Goal: Use online tool/utility: Utilize a website feature to perform a specific function

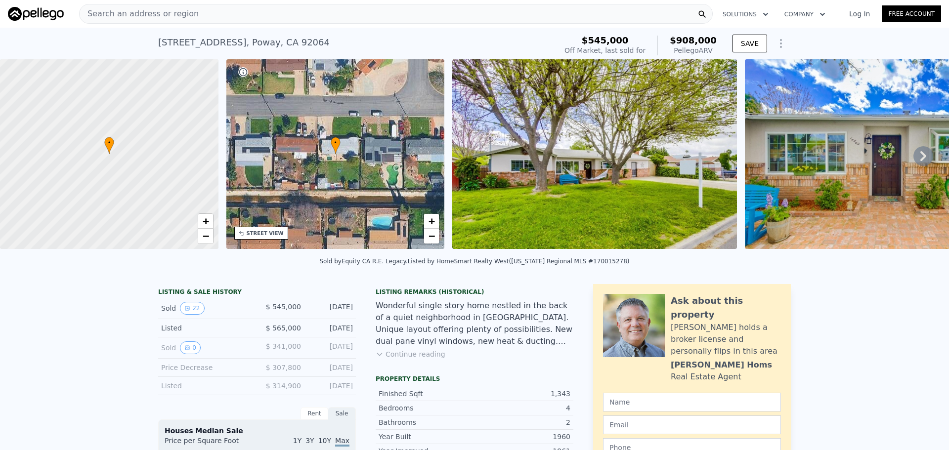
click at [914, 159] on icon at bounding box center [923, 156] width 20 height 20
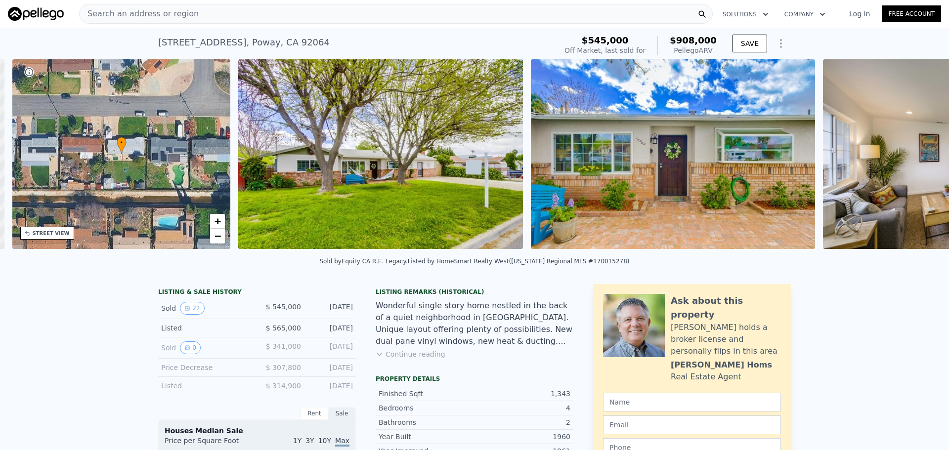
scroll to position [0, 230]
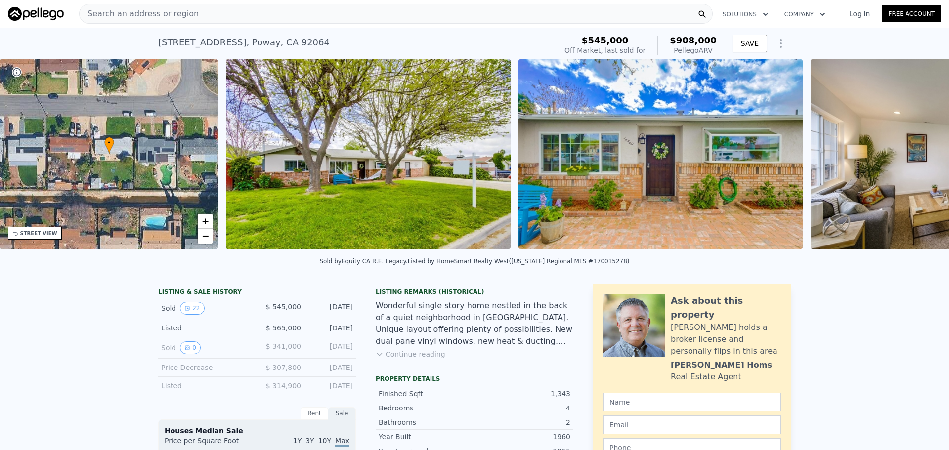
click at [914, 159] on img at bounding box center [952, 154] width 285 height 190
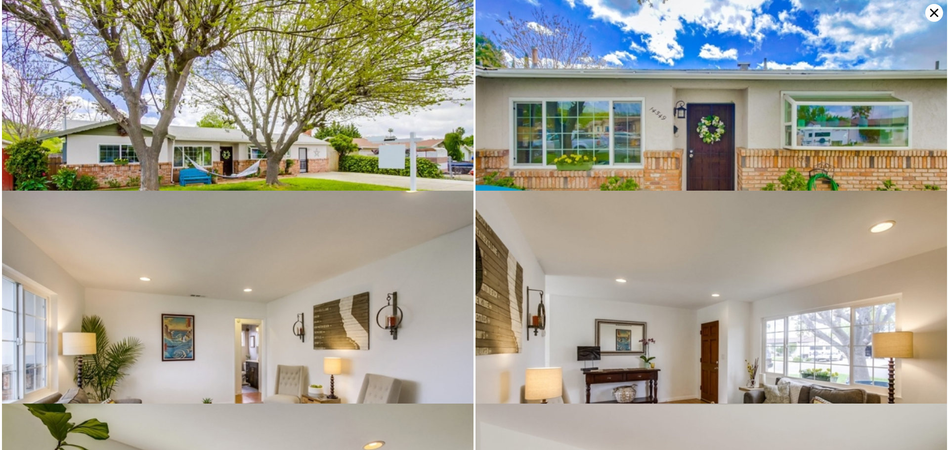
scroll to position [0, 0]
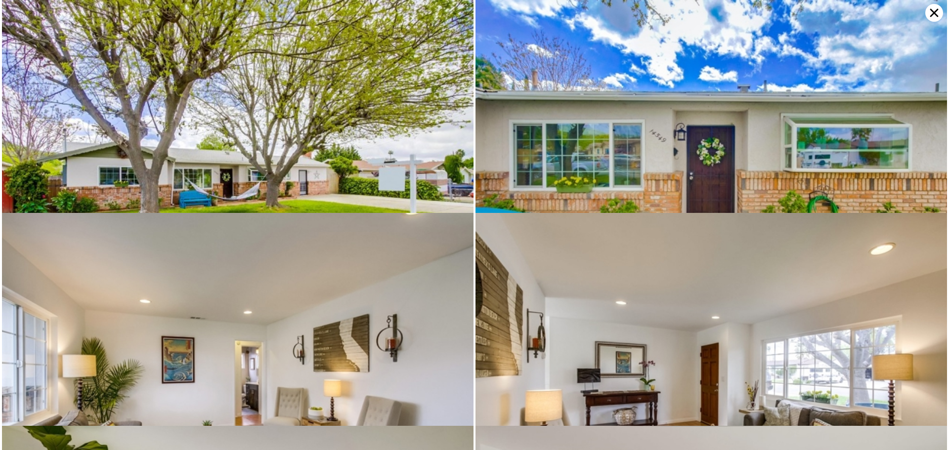
click at [333, 95] on img at bounding box center [237, 157] width 471 height 314
click at [933, 8] on icon at bounding box center [934, 13] width 18 height 18
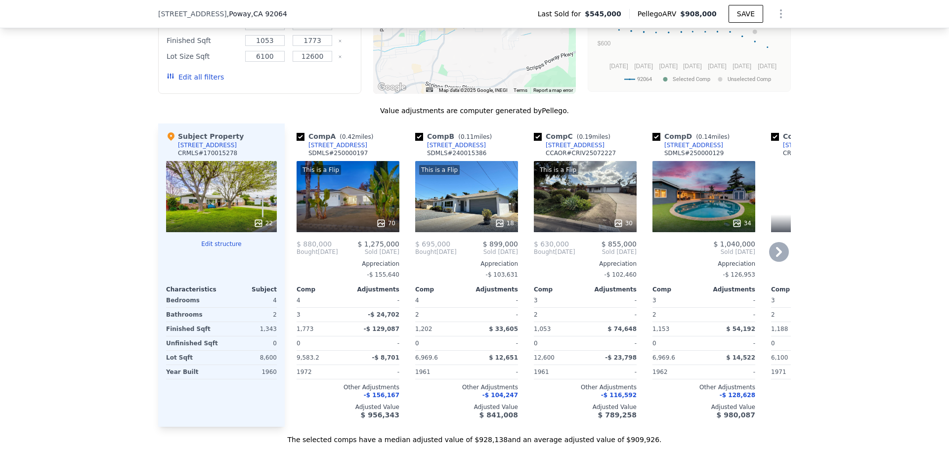
scroll to position [1083, 0]
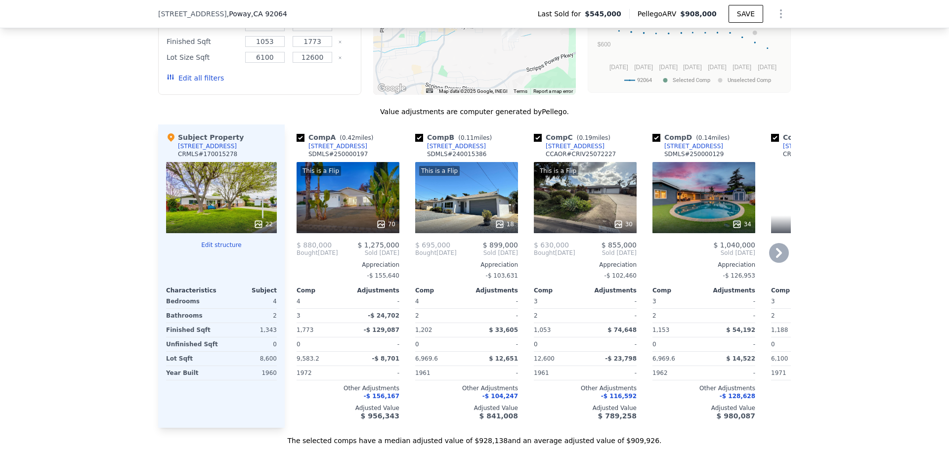
click at [376, 229] on icon at bounding box center [381, 224] width 10 height 10
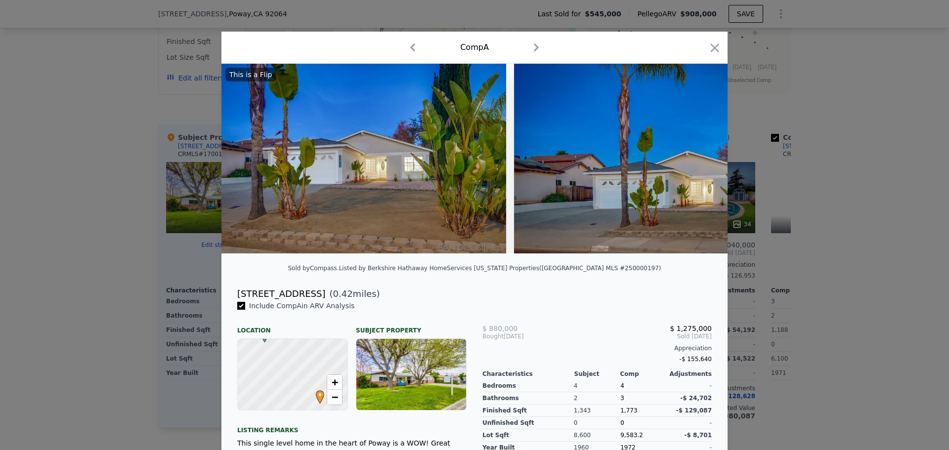
click at [534, 49] on icon "button" at bounding box center [536, 47] width 5 height 8
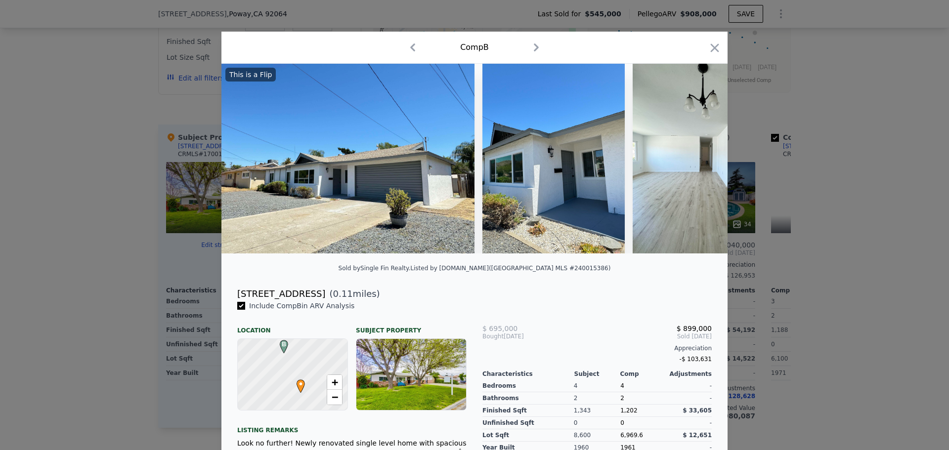
click at [534, 49] on icon "button" at bounding box center [536, 47] width 5 height 8
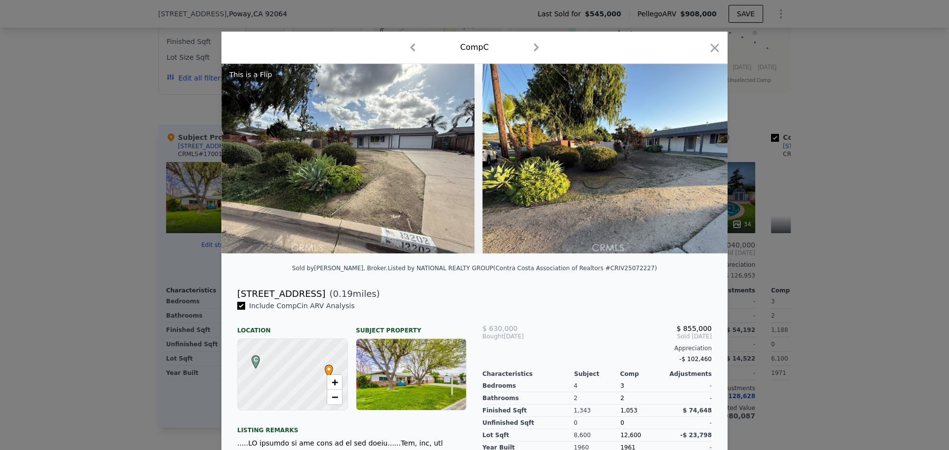
click at [533, 50] on icon "button" at bounding box center [536, 48] width 16 height 16
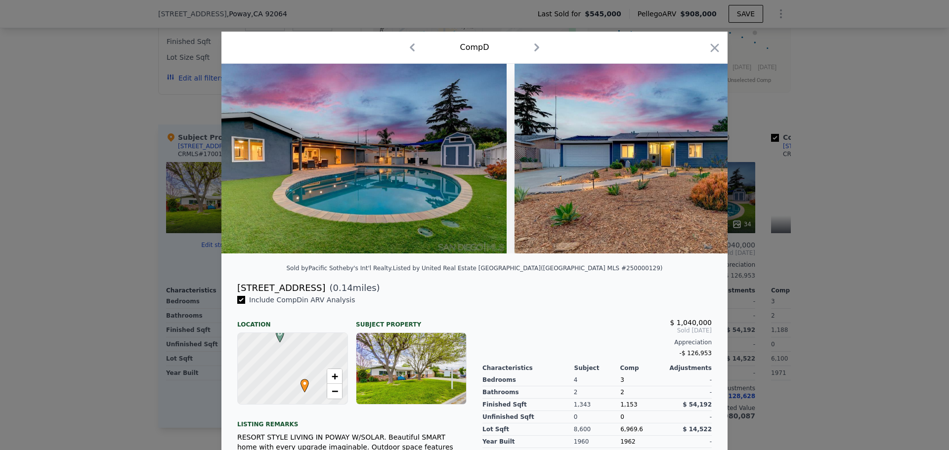
click at [533, 50] on icon "button" at bounding box center [537, 48] width 16 height 16
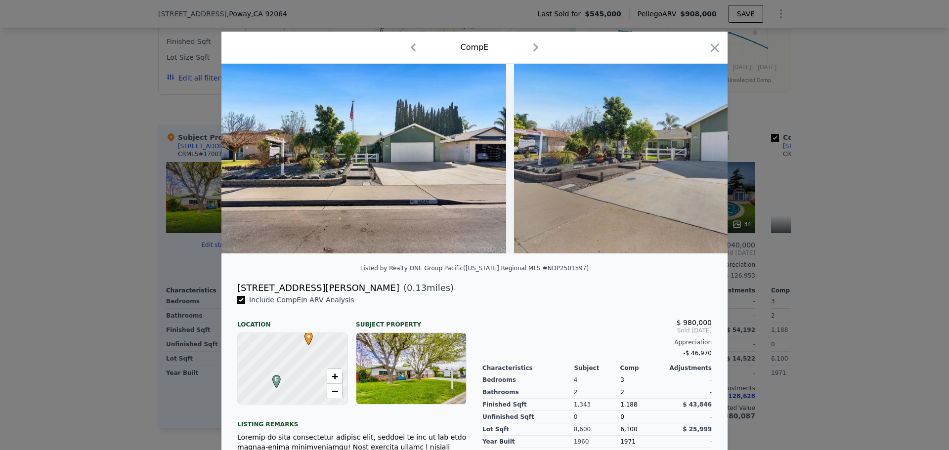
click at [533, 50] on icon "button" at bounding box center [536, 48] width 16 height 16
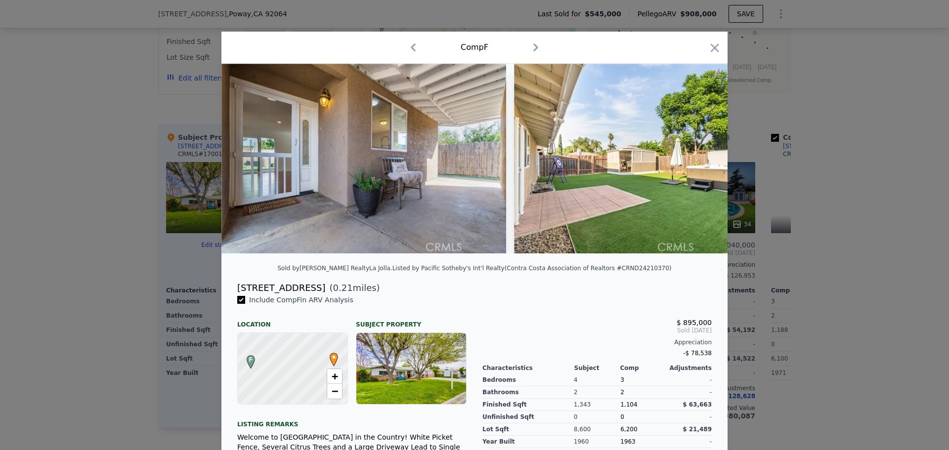
click at [533, 50] on icon "button" at bounding box center [536, 48] width 16 height 16
checkbox input "false"
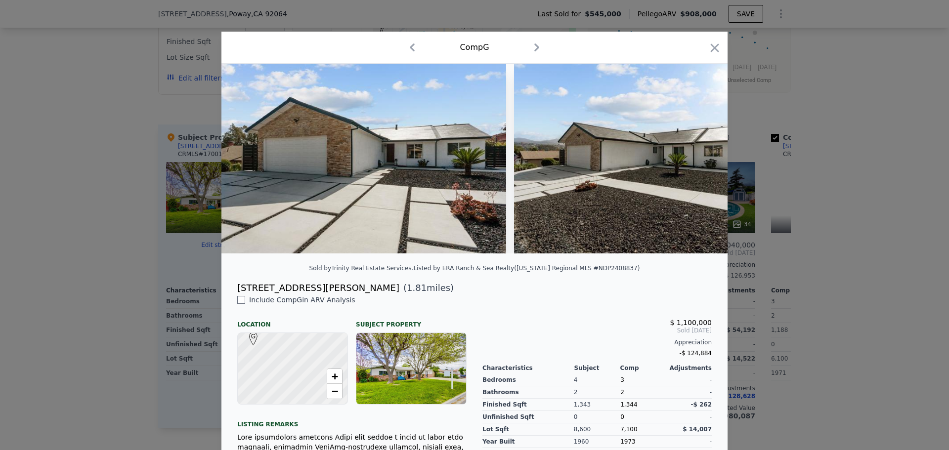
click at [533, 50] on icon "button" at bounding box center [537, 48] width 16 height 16
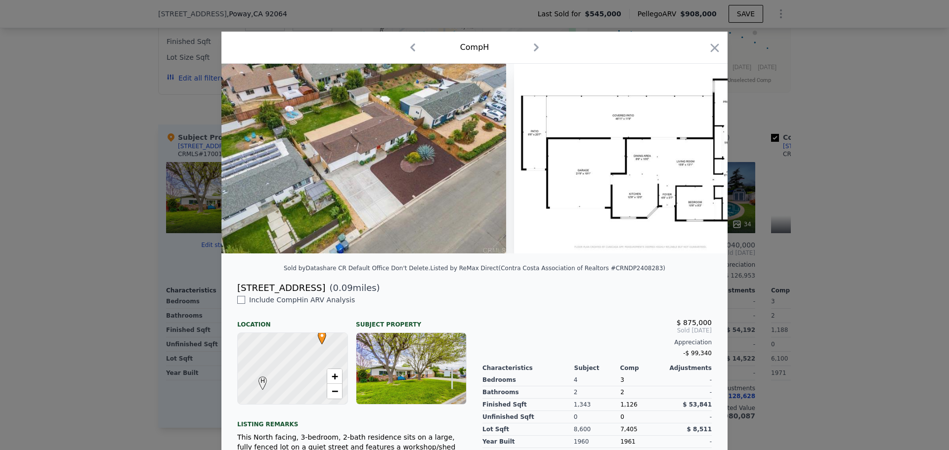
click at [707, 49] on icon "button" at bounding box center [714, 48] width 14 height 14
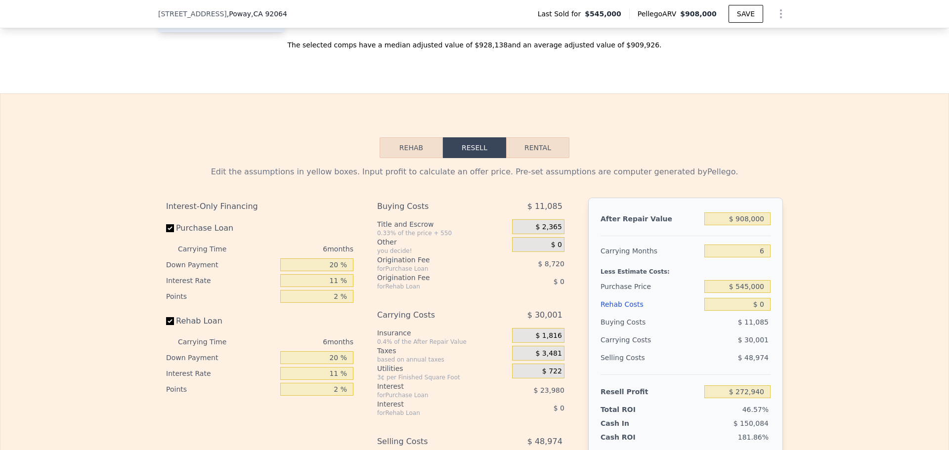
scroll to position [1479, 0]
click at [162, 241] on div "Edit the assumptions in yellow boxes. Input profit to calculate an offer price.…" at bounding box center [474, 343] width 632 height 368
click at [169, 233] on input "Purchase Loan" at bounding box center [170, 229] width 8 height 8
checkbox input "false"
type input "$ 305,642"
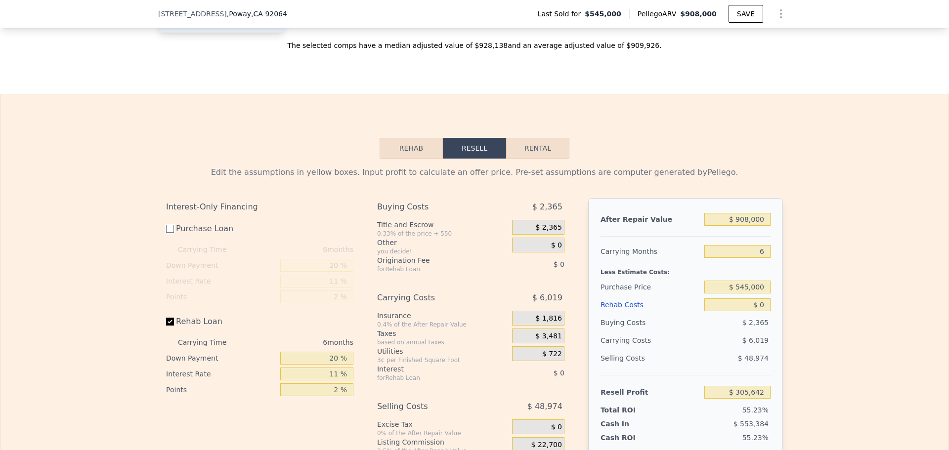
click at [404, 159] on button "Rehab" at bounding box center [410, 148] width 63 height 21
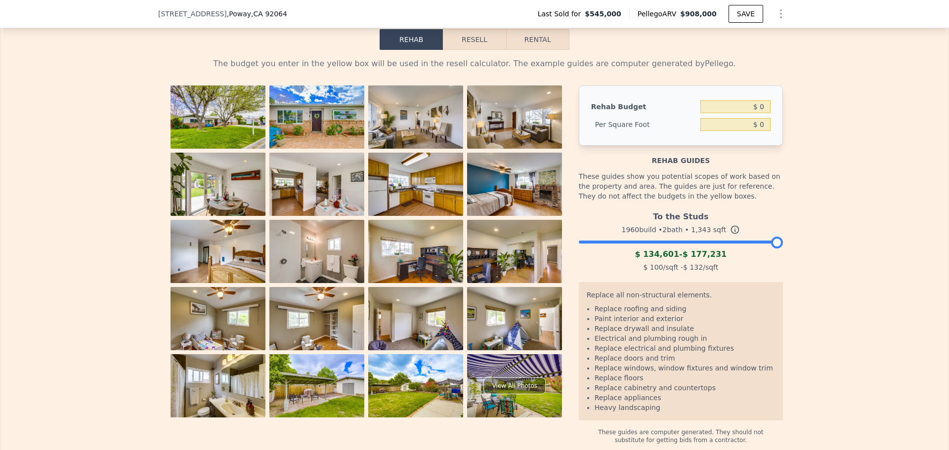
scroll to position [1528, 0]
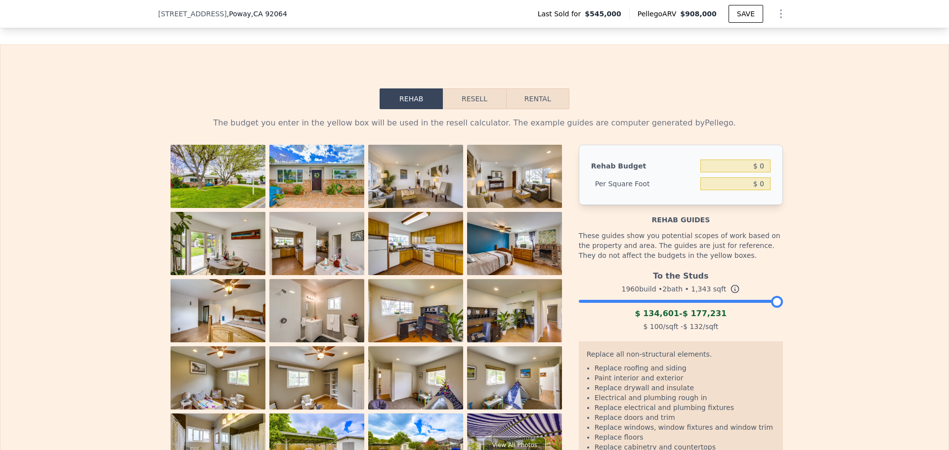
click at [730, 294] on icon at bounding box center [735, 289] width 10 height 10
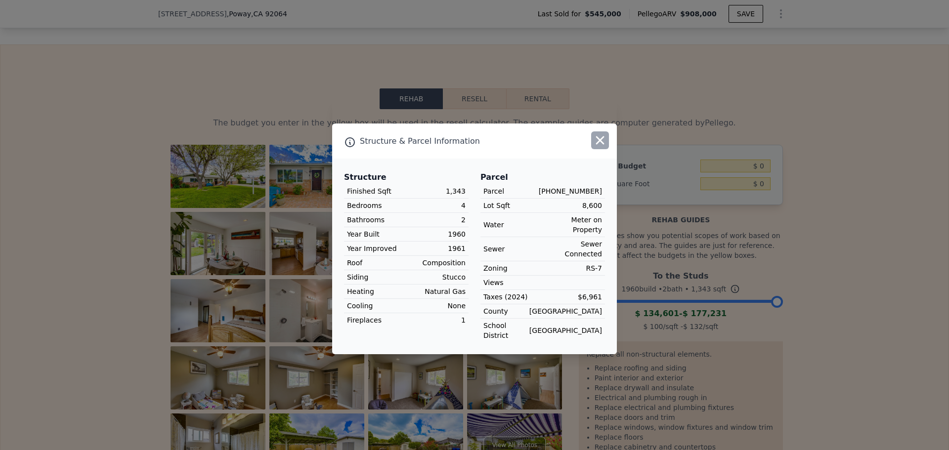
click at [599, 145] on icon "button" at bounding box center [600, 140] width 8 height 8
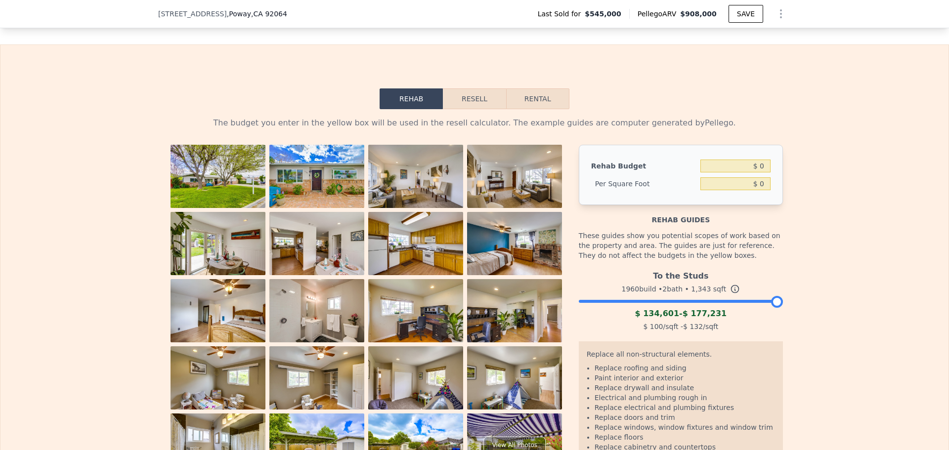
scroll to position [1676, 0]
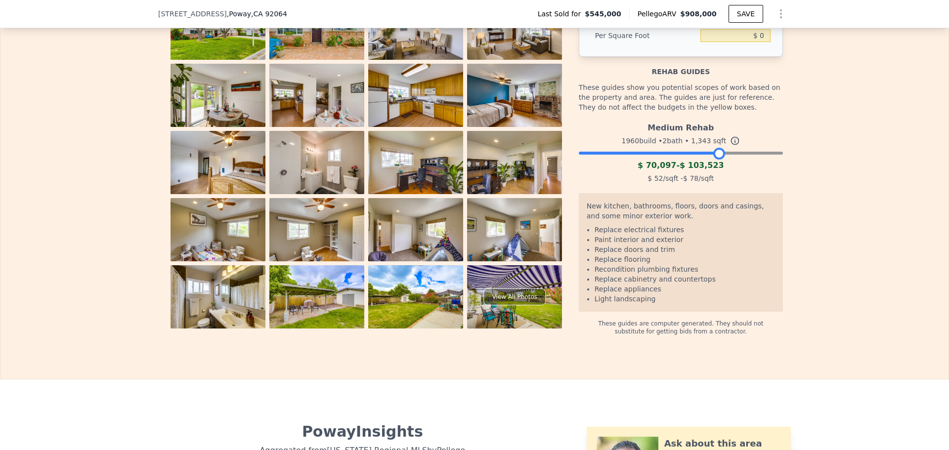
drag, startPoint x: 773, startPoint y: 170, endPoint x: 715, endPoint y: 174, distance: 58.4
click at [715, 160] on div at bounding box center [719, 154] width 12 height 12
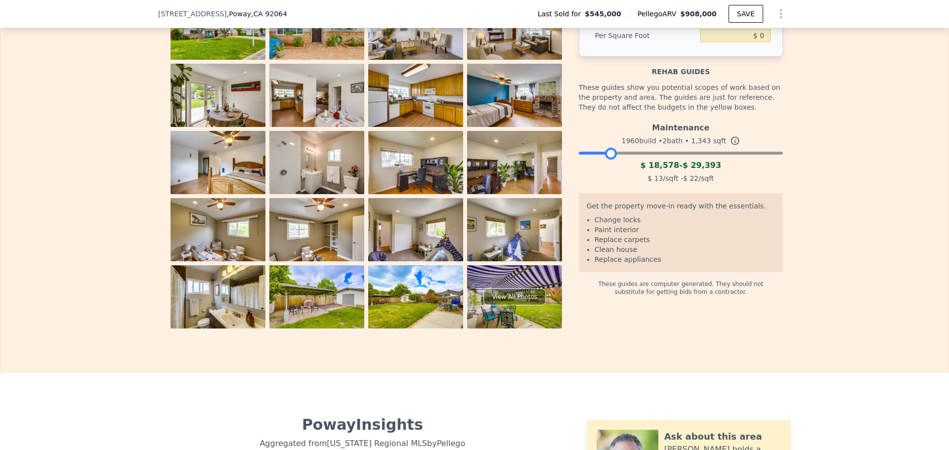
drag, startPoint x: 713, startPoint y: 168, endPoint x: 605, endPoint y: 173, distance: 108.3
click at [605, 160] on div at bounding box center [611, 154] width 12 height 12
drag, startPoint x: 611, startPoint y: 166, endPoint x: 630, endPoint y: 170, distance: 19.8
click at [630, 160] on div at bounding box center [630, 154] width 12 height 12
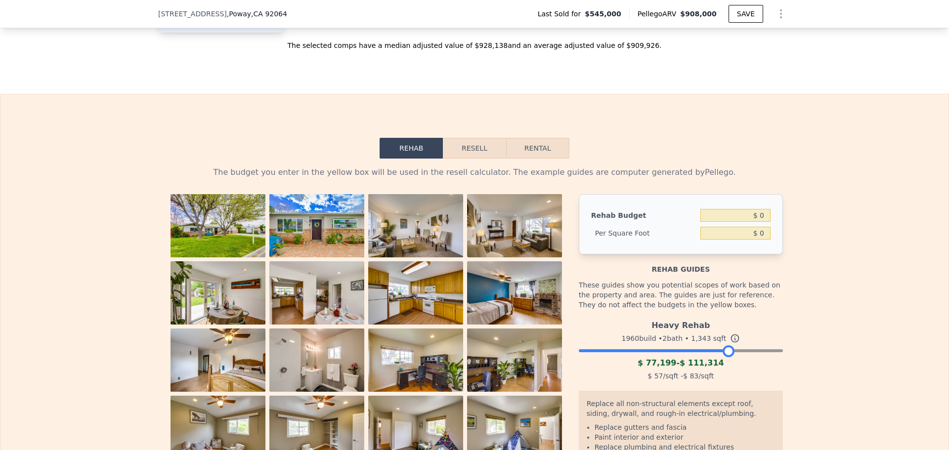
scroll to position [1627, 0]
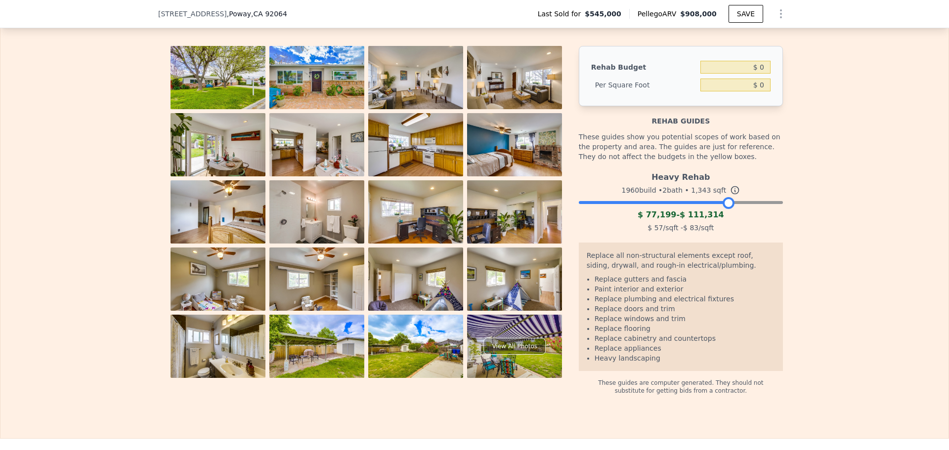
click at [731, 194] on icon at bounding box center [734, 190] width 7 height 7
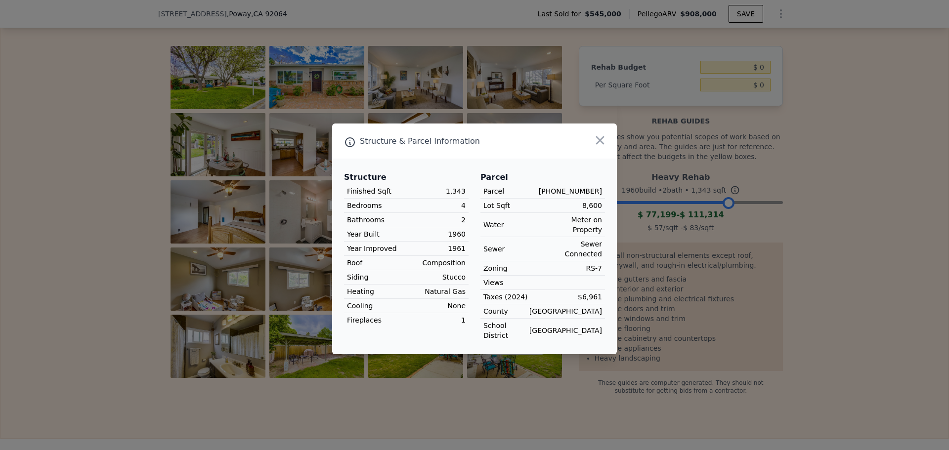
click at [559, 237] on div "Sewer Sewer Connected" at bounding box center [542, 249] width 125 height 24
click at [598, 145] on icon "button" at bounding box center [600, 140] width 8 height 8
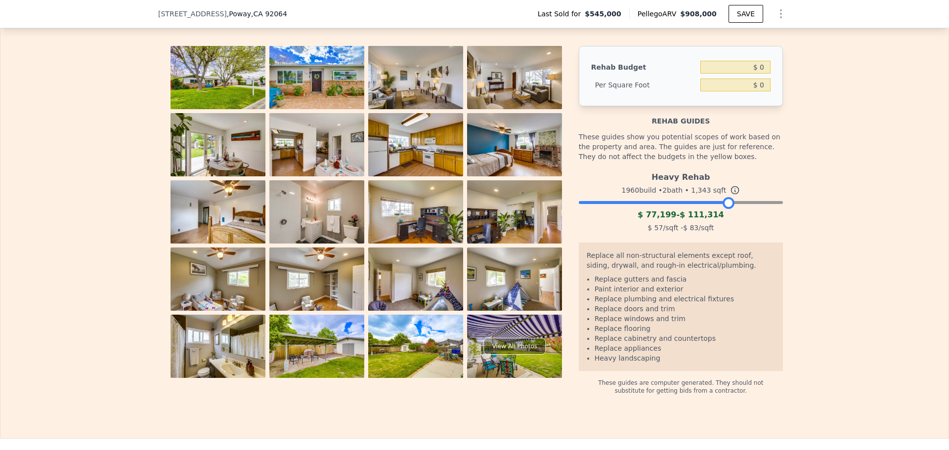
click at [724, 209] on div at bounding box center [728, 203] width 12 height 12
click at [763, 74] on input "$ 0" at bounding box center [735, 67] width 70 height 13
click at [761, 74] on input "$ 0" at bounding box center [735, 67] width 70 height 13
type input "$ 0"
type input "$ 111,314"
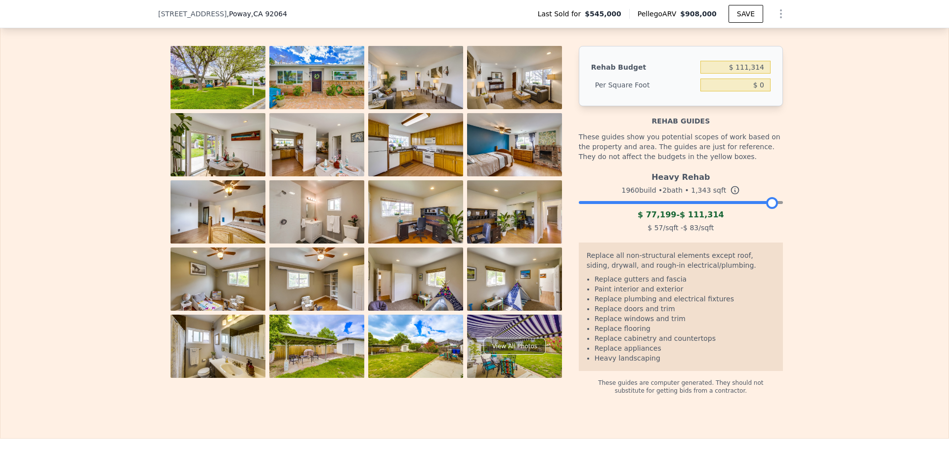
click at [659, 94] on div "Per Square Foot" at bounding box center [643, 85] width 105 height 18
type input "$ 82.88"
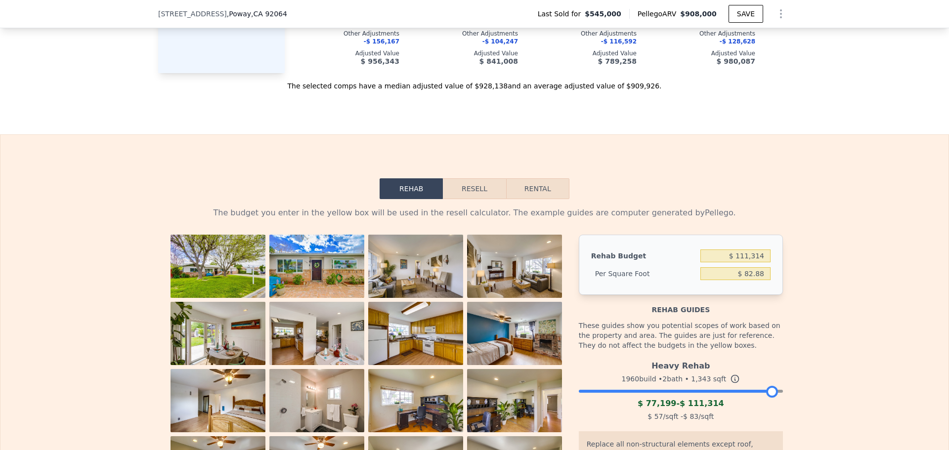
scroll to position [1528, 0]
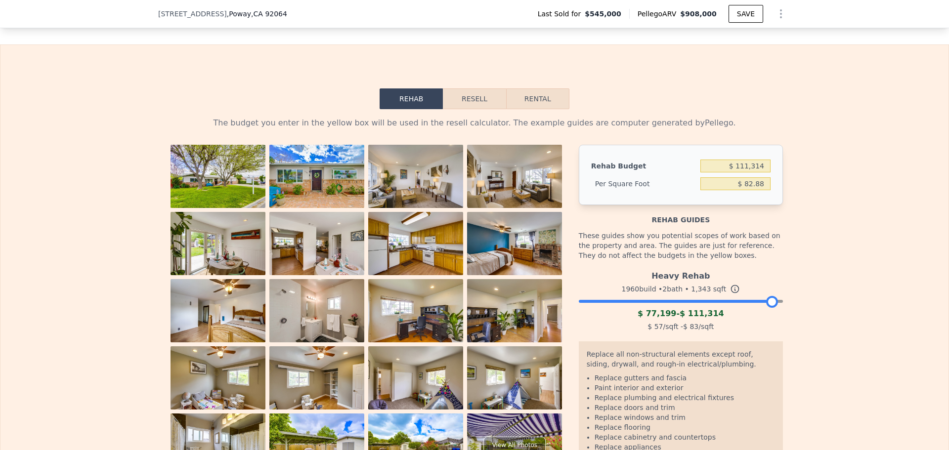
click at [471, 106] on button "Resell" at bounding box center [474, 98] width 63 height 21
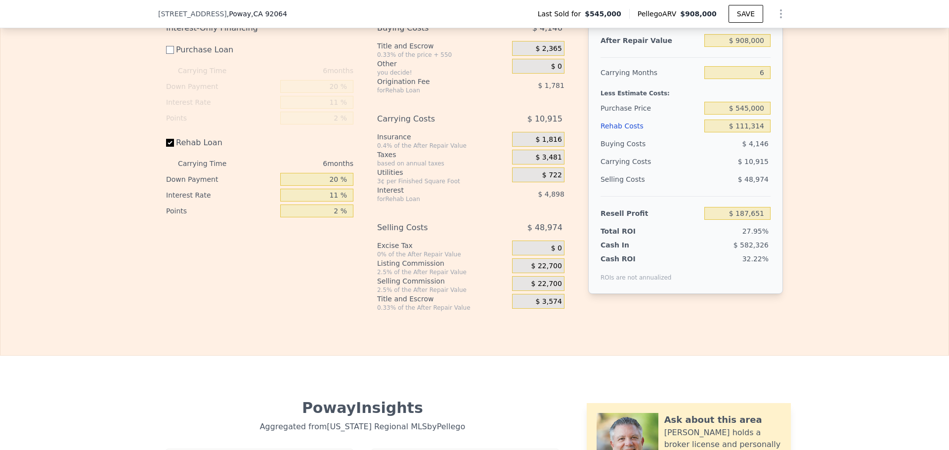
scroll to position [1676, 0]
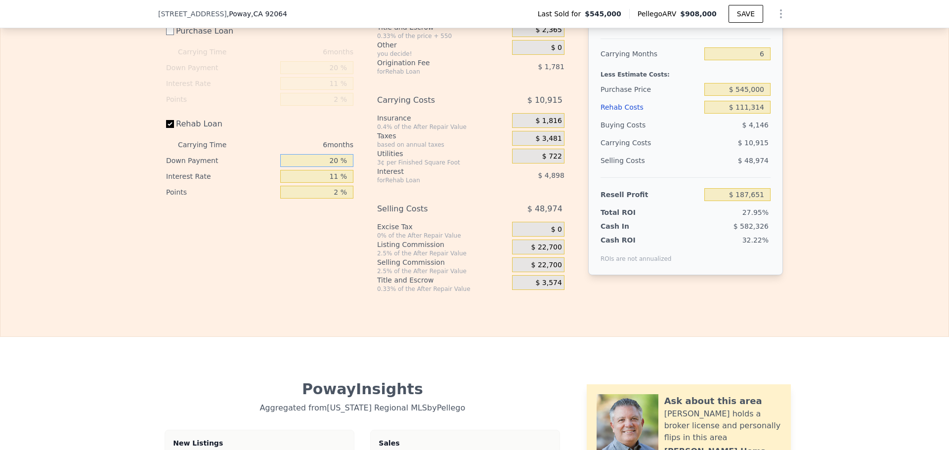
click at [333, 167] on input "20 %" at bounding box center [316, 160] width 73 height 13
click at [333, 183] on input "11 %" at bounding box center [316, 176] width 73 height 13
click at [332, 183] on input "11 %" at bounding box center [316, 176] width 73 height 13
type input "1 %"
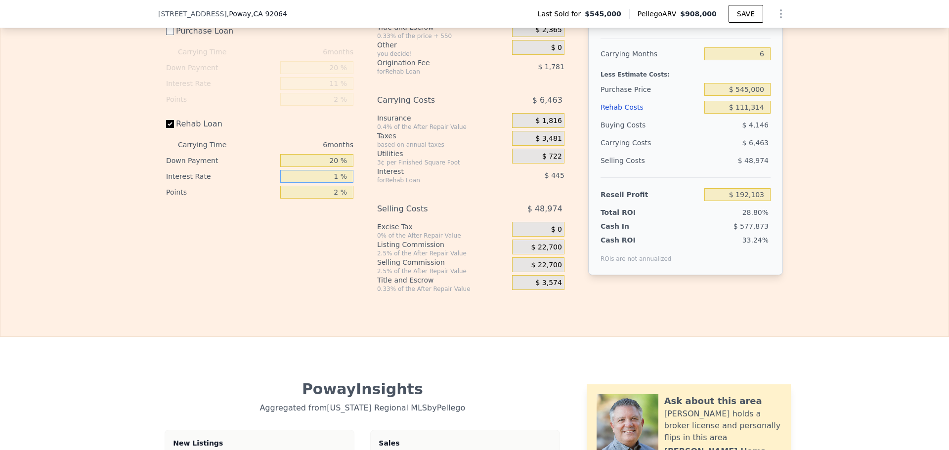
type input "$ 192,103"
type input "10 %"
type input "$ 188,095"
type input "10.4 %"
type input "$ 187,915"
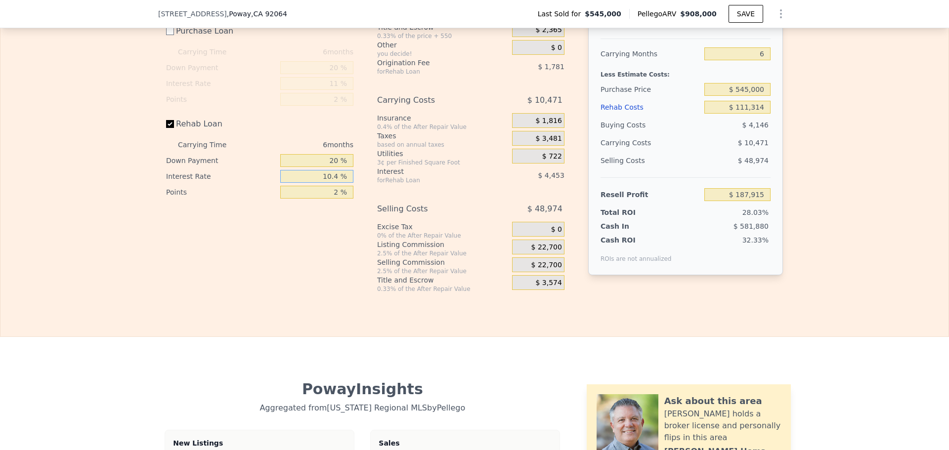
type input "10.49 %"
type input "$ 187,879"
type input "10.49 %"
click at [313, 244] on div "Interest-Only Financing Purchase Loan Carrying Time 6 months Down Payment 20 % …" at bounding box center [263, 146] width 195 height 292
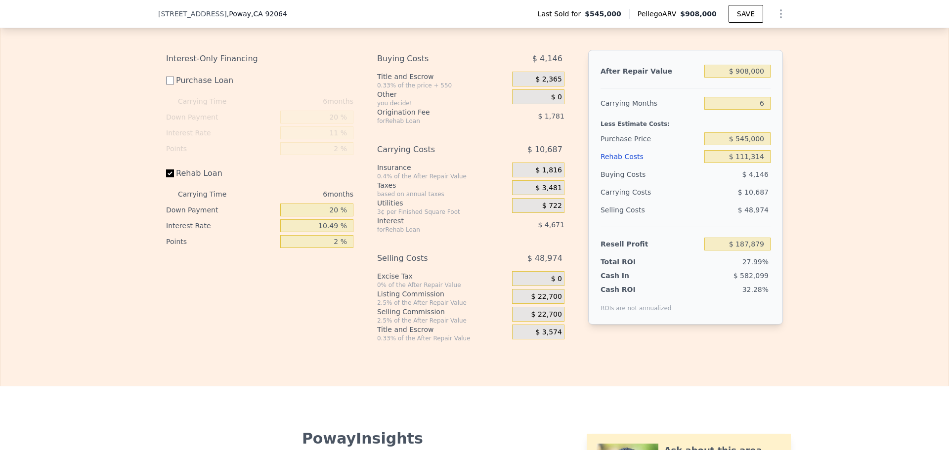
scroll to position [1528, 0]
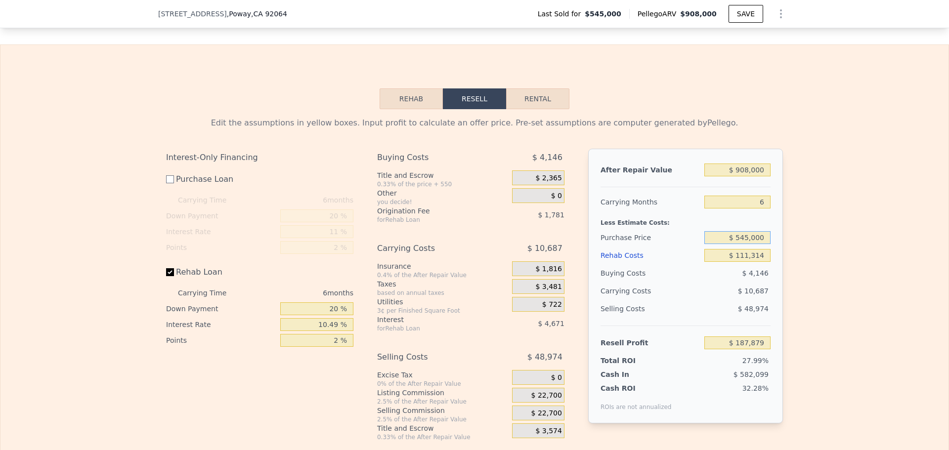
click at [749, 244] on input "$ 545,000" at bounding box center [737, 237] width 66 height 13
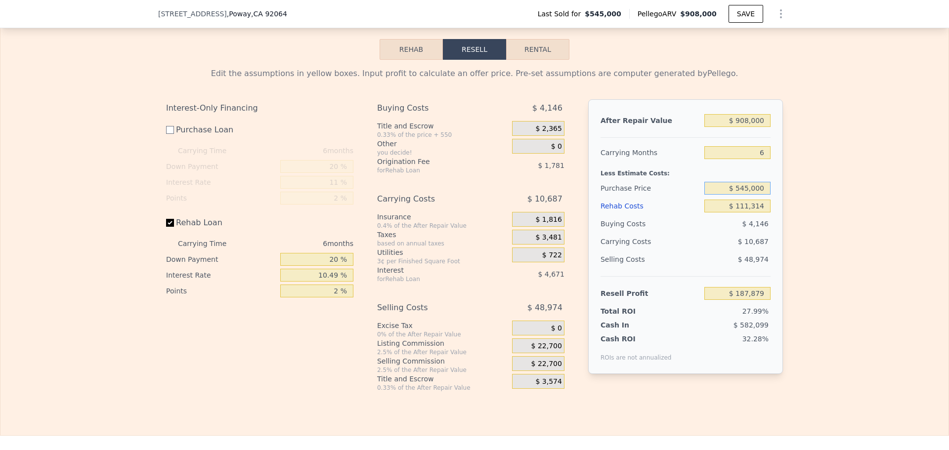
scroll to position [1627, 0]
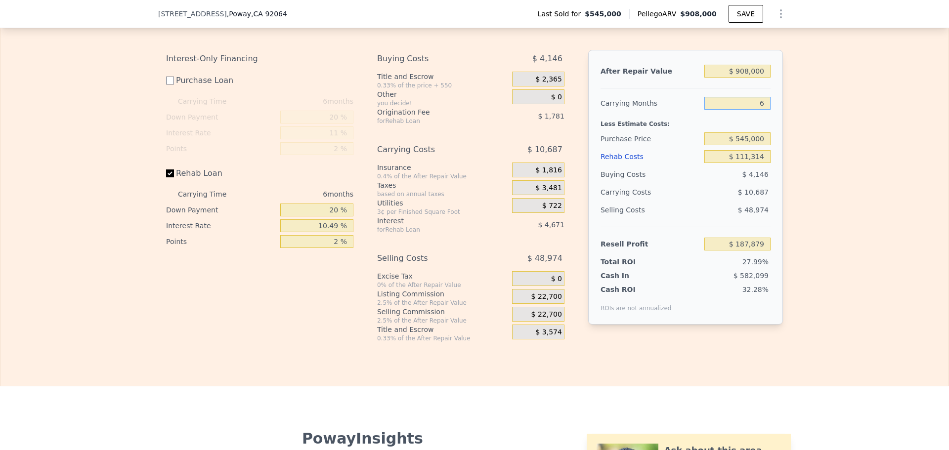
click at [759, 110] on input "6" at bounding box center [737, 103] width 66 height 13
type input "9"
type input "$ 182,536"
type input "9"
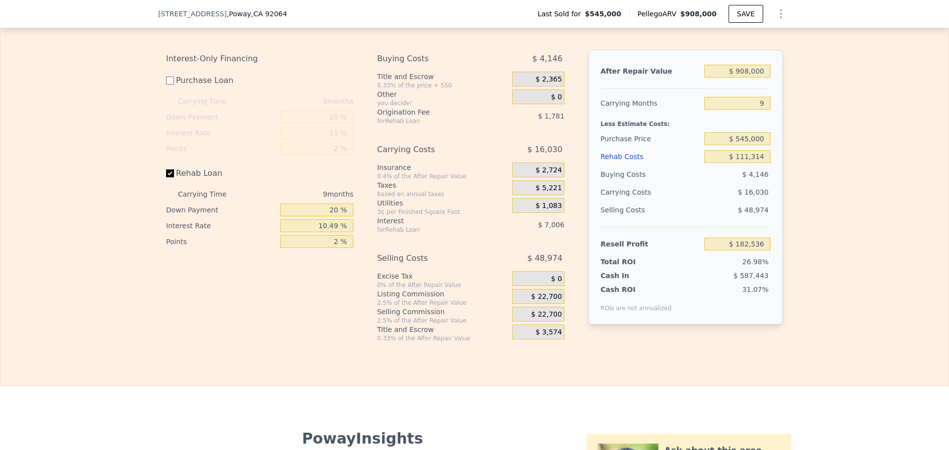
click at [695, 130] on div "Less Estimate Costs:" at bounding box center [685, 121] width 170 height 18
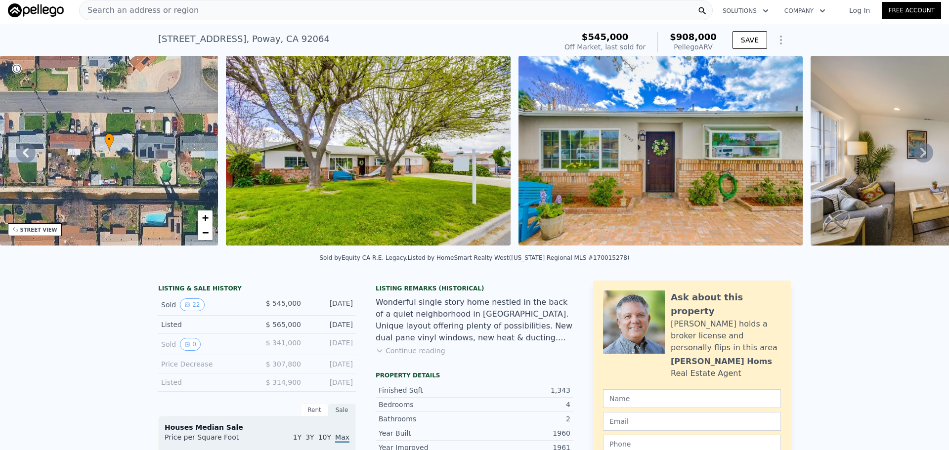
scroll to position [0, 0]
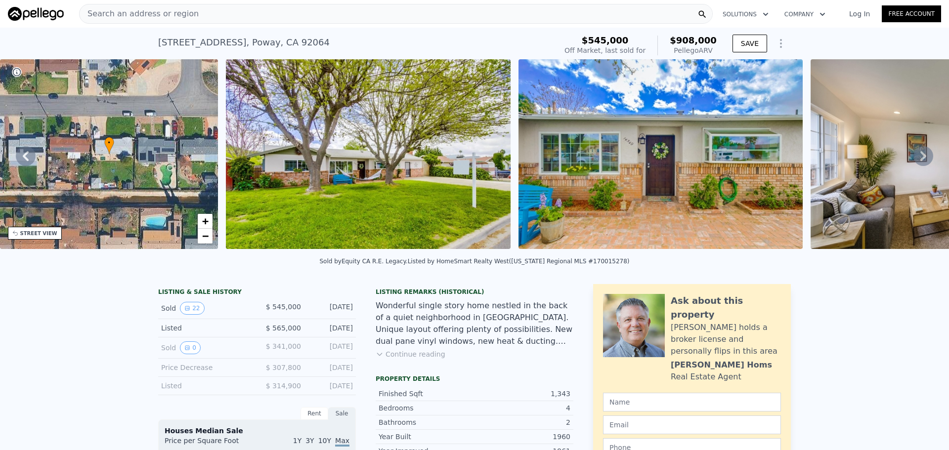
click at [746, 17] on button "Solutions" at bounding box center [745, 14] width 62 height 18
click at [759, 73] on link "Wholesaler Solutions" at bounding box center [769, 74] width 111 height 18
